Goal: Task Accomplishment & Management: Manage account settings

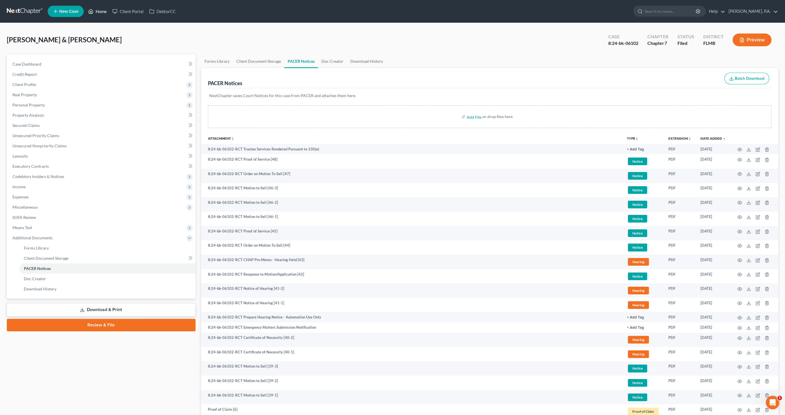
click at [100, 8] on link "Home" at bounding box center [97, 11] width 24 height 10
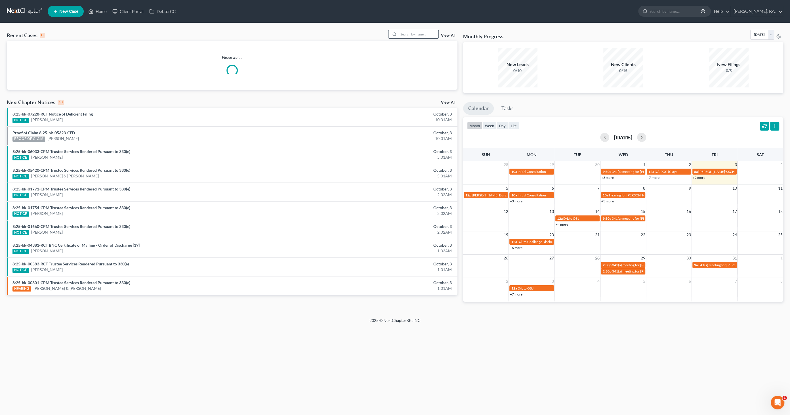
click at [410, 32] on input "search" at bounding box center [419, 34] width 40 height 8
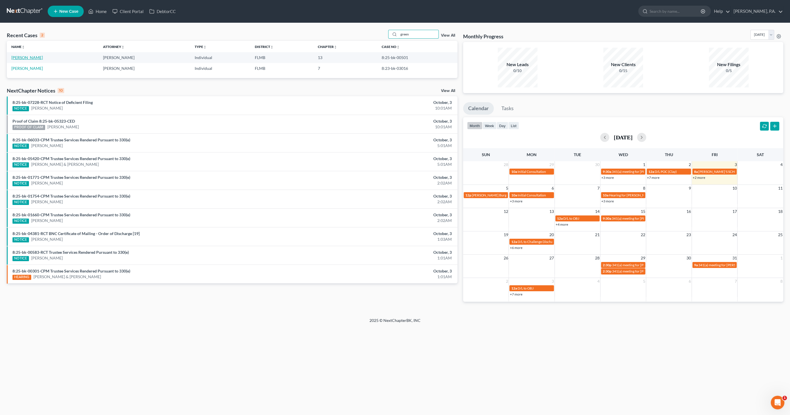
type input "green"
click at [27, 58] on link "[PERSON_NAME]" at bounding box center [26, 57] width 31 height 5
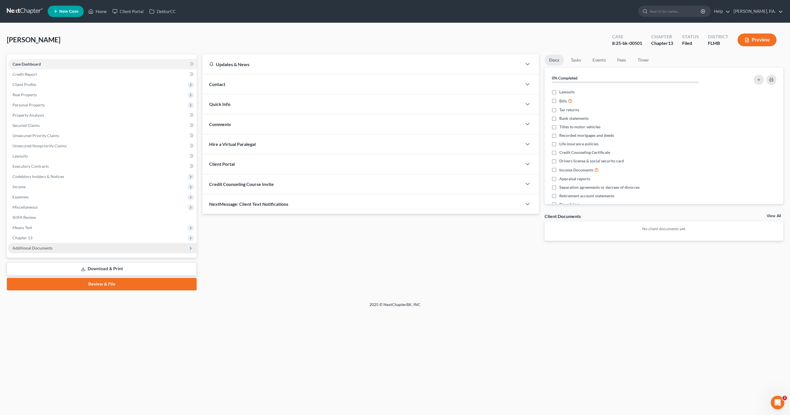
click at [38, 249] on span "Additional Documents" at bounding box center [32, 247] width 40 height 5
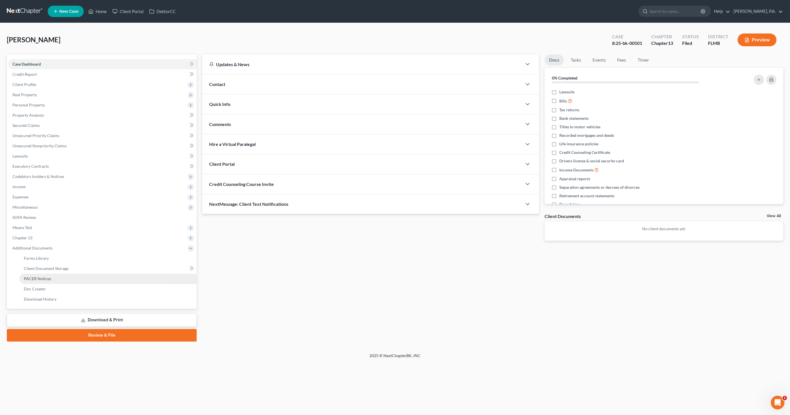
click at [46, 277] on span "PACER Notices" at bounding box center [37, 278] width 27 height 5
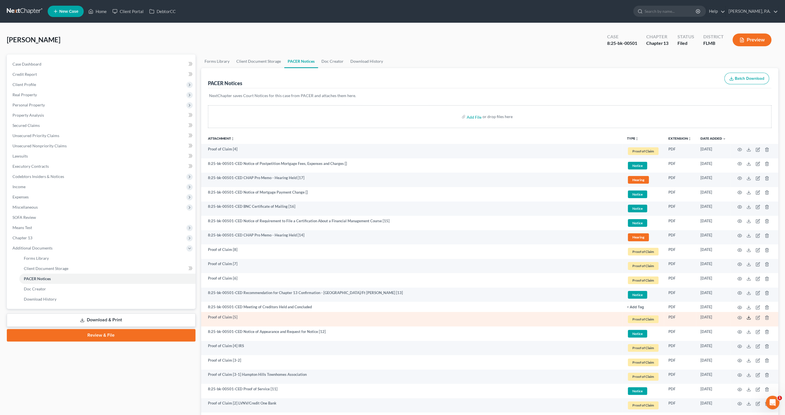
click at [749, 316] on icon at bounding box center [748, 317] width 5 height 5
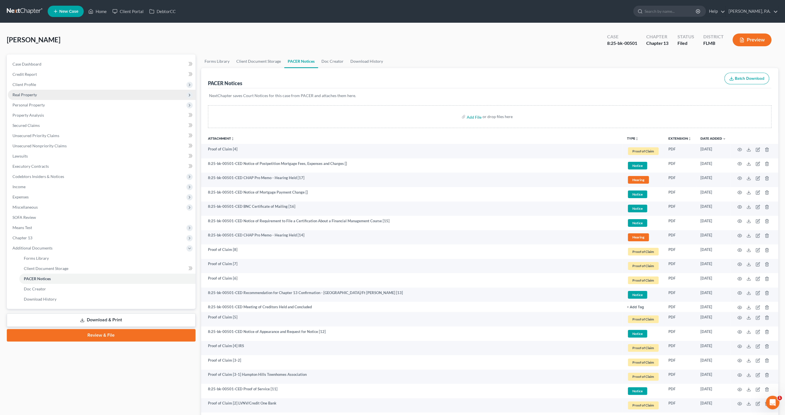
click at [33, 95] on span "Real Property" at bounding box center [24, 94] width 24 height 5
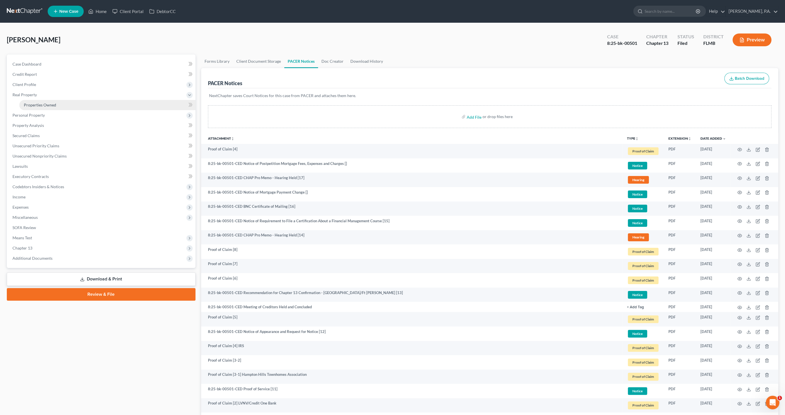
click at [34, 104] on span "Properties Owned" at bounding box center [40, 104] width 32 height 5
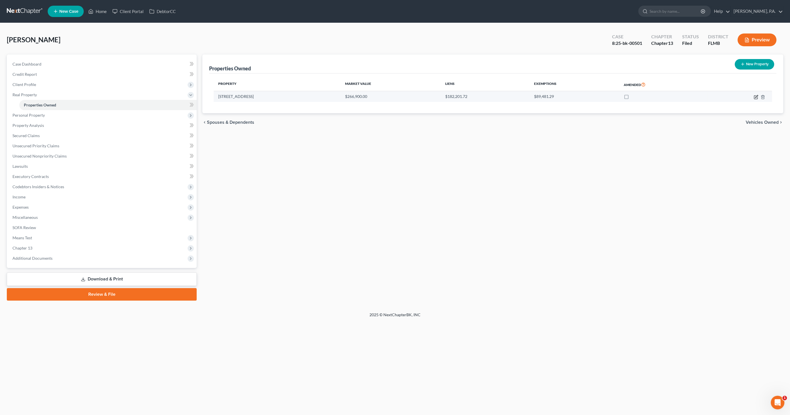
click at [754, 95] on icon "button" at bounding box center [755, 97] width 5 height 5
select select "9"
select select "52"
select select "0"
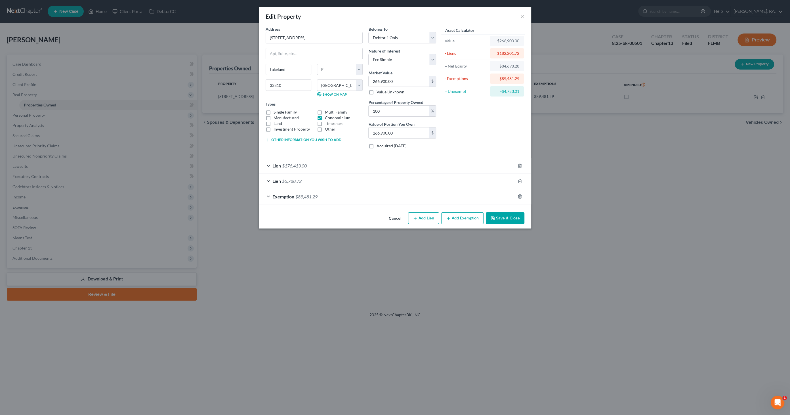
click at [392, 217] on button "Cancel" at bounding box center [395, 218] width 22 height 11
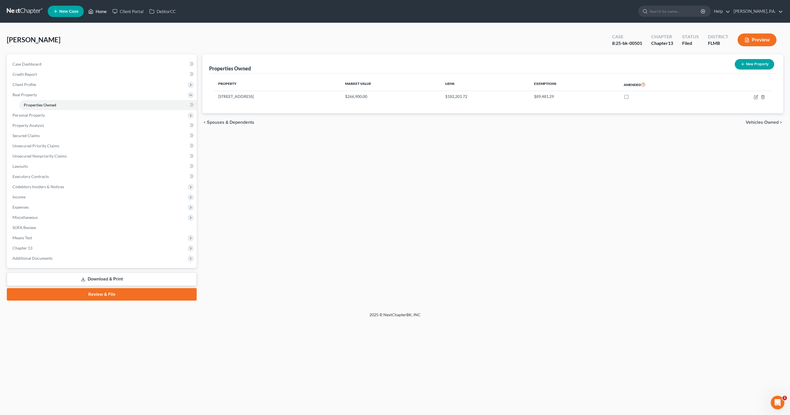
click at [97, 12] on link "Home" at bounding box center [97, 11] width 24 height 10
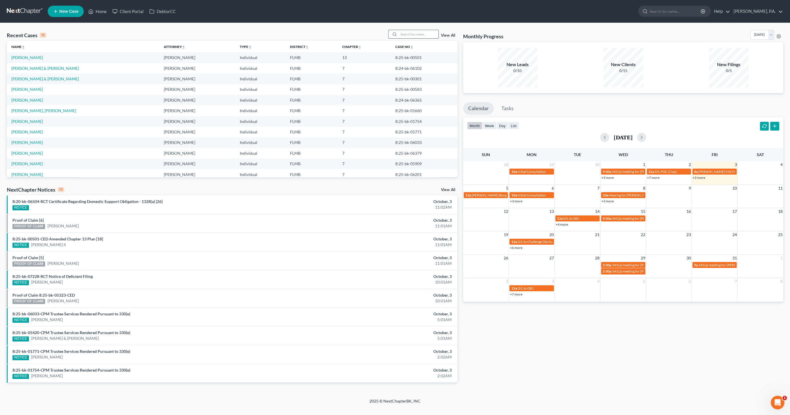
click at [403, 35] on input "search" at bounding box center [419, 34] width 40 height 8
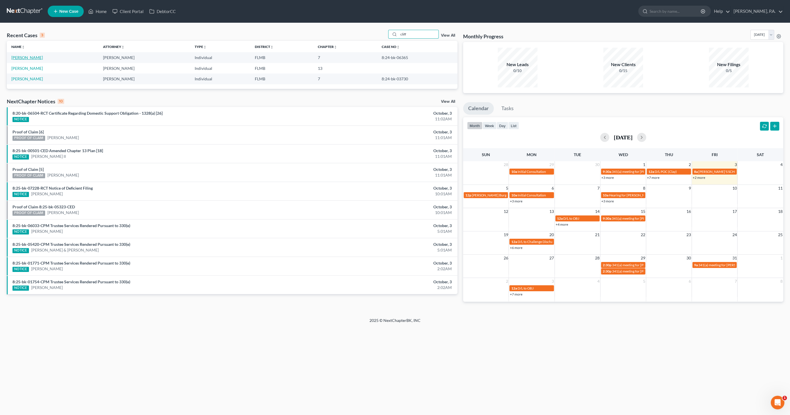
type input "cliff"
click at [37, 57] on link "[PERSON_NAME]" at bounding box center [26, 57] width 31 height 5
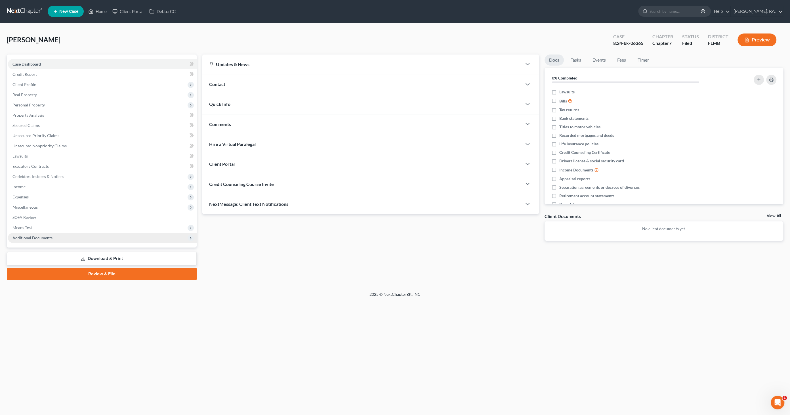
click at [44, 239] on span "Additional Documents" at bounding box center [32, 237] width 40 height 5
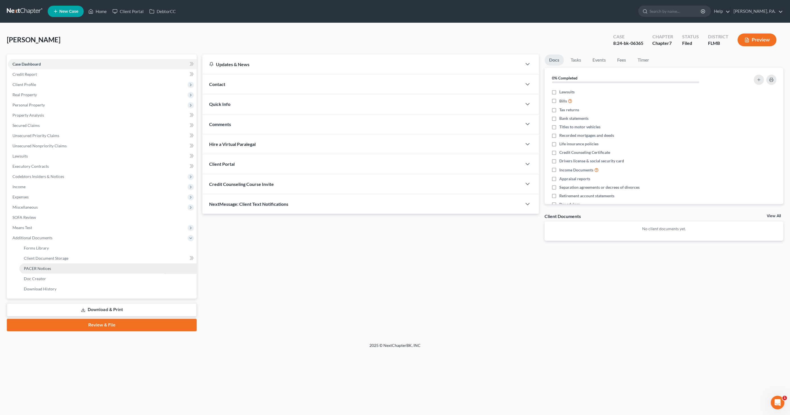
click at [54, 267] on link "PACER Notices" at bounding box center [107, 268] width 177 height 10
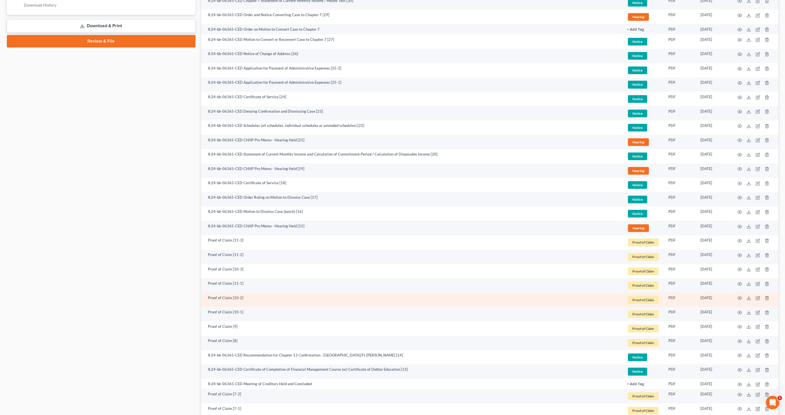
scroll to position [315, 0]
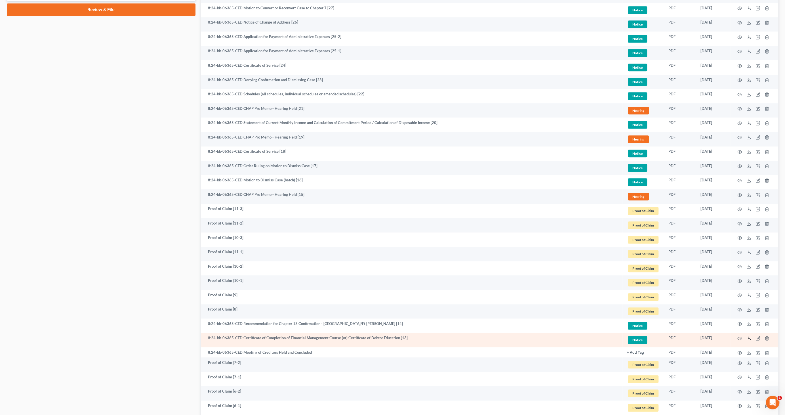
click at [748, 338] on icon at bounding box center [748, 338] width 5 height 5
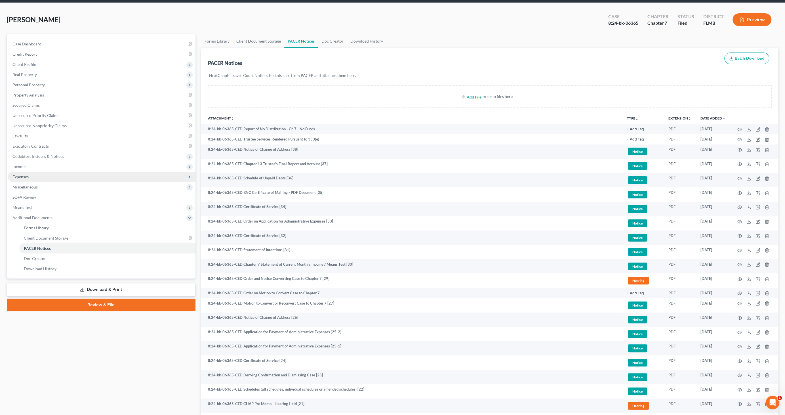
scroll to position [0, 0]
